Goal: Navigation & Orientation: Understand site structure

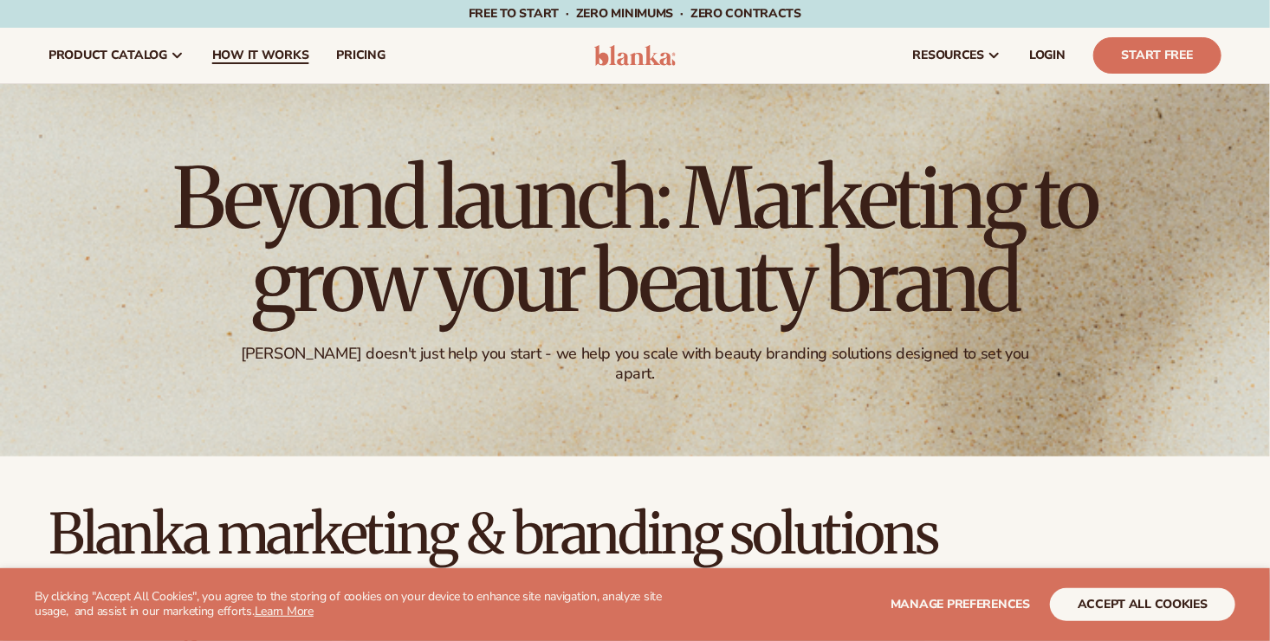
click at [256, 54] on span "How It Works" at bounding box center [260, 56] width 97 height 14
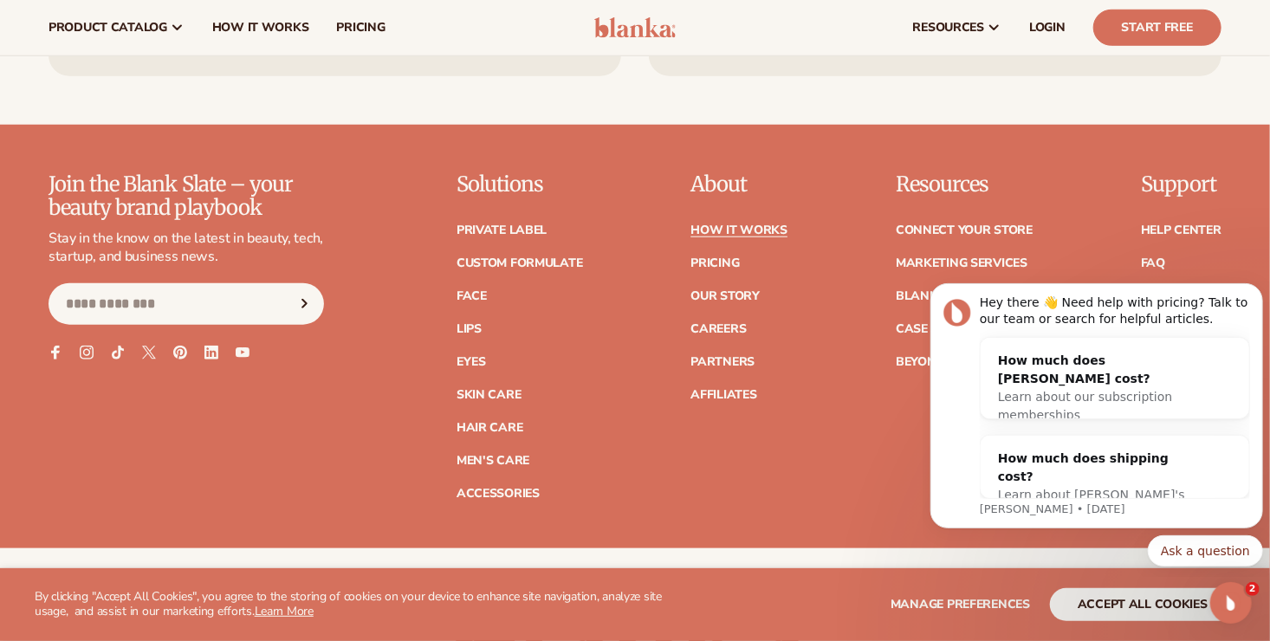
scroll to position [3803, 0]
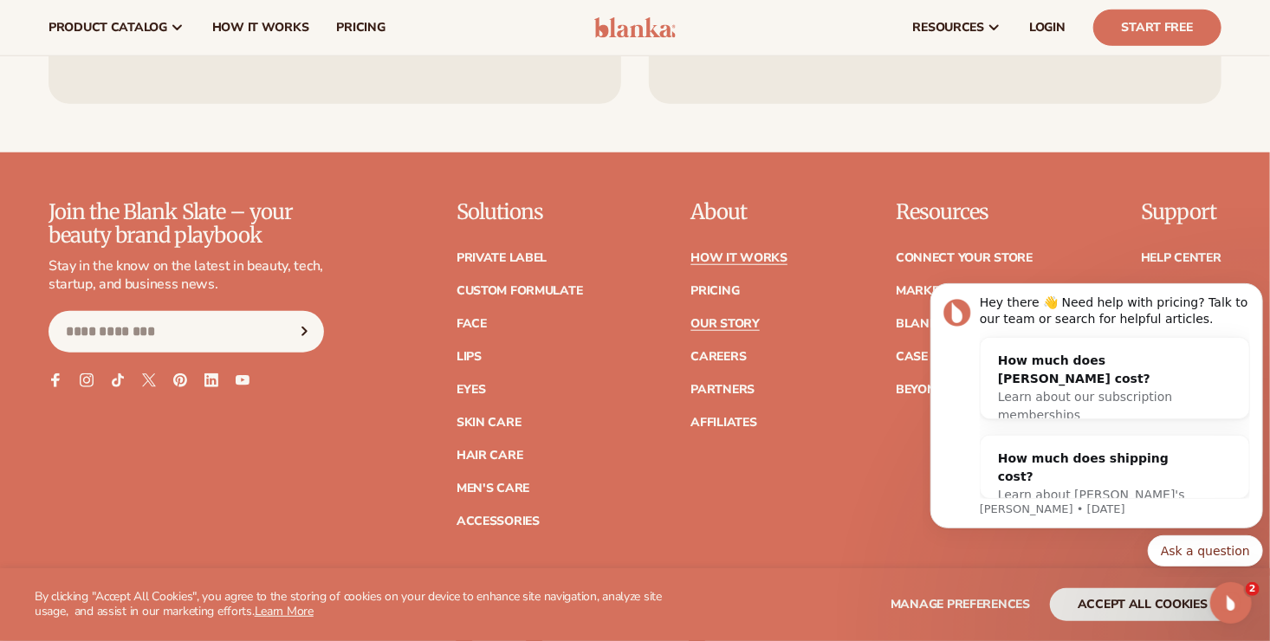
click at [727, 318] on link "Our Story" at bounding box center [724, 324] width 68 height 12
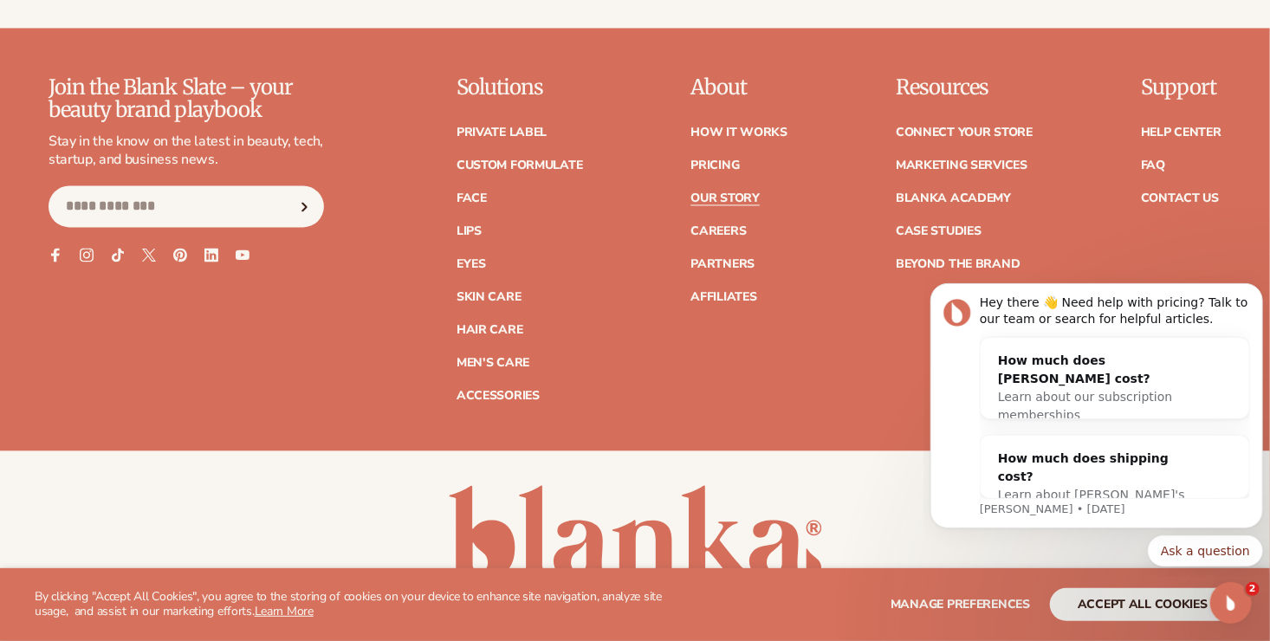
scroll to position [4762, 0]
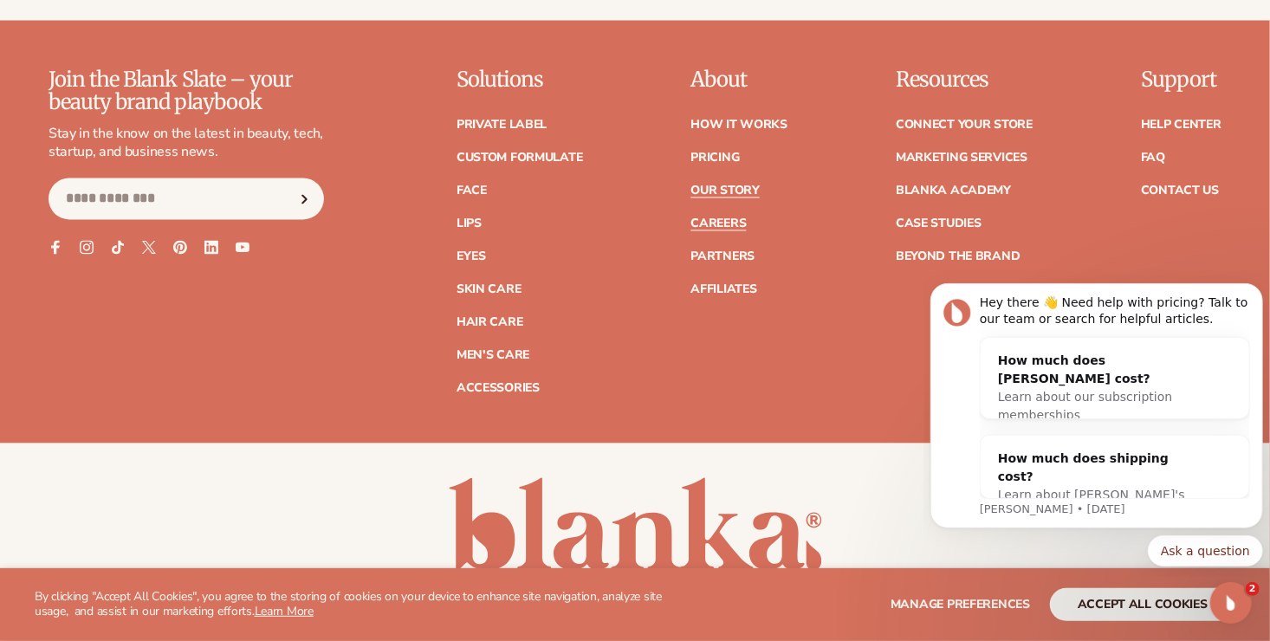
click at [724, 218] on link "Careers" at bounding box center [717, 224] width 55 height 12
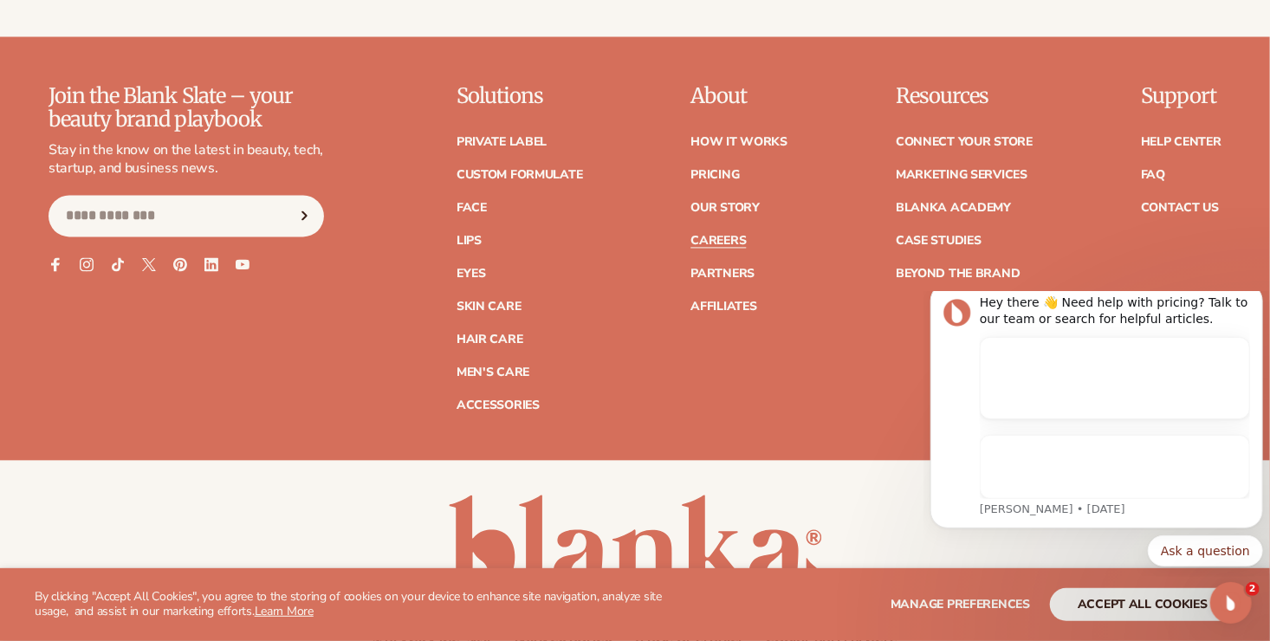
scroll to position [1582, 0]
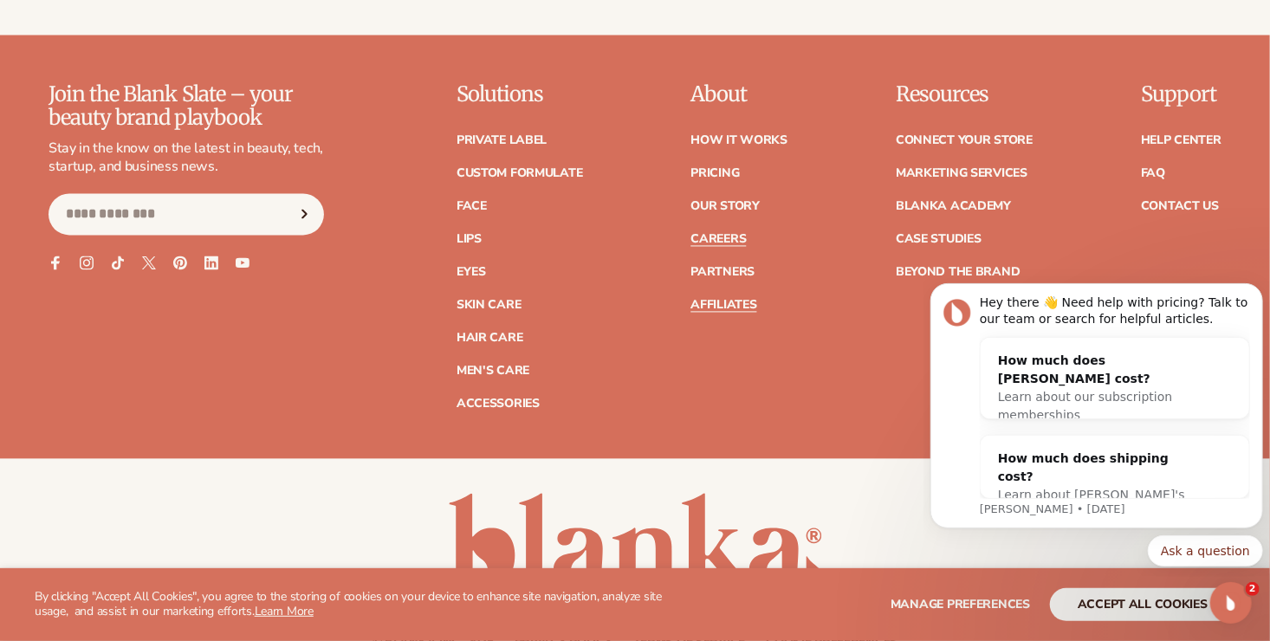
click at [729, 300] on link "Affiliates" at bounding box center [723, 306] width 66 height 12
